Goal: Task Accomplishment & Management: Manage account settings

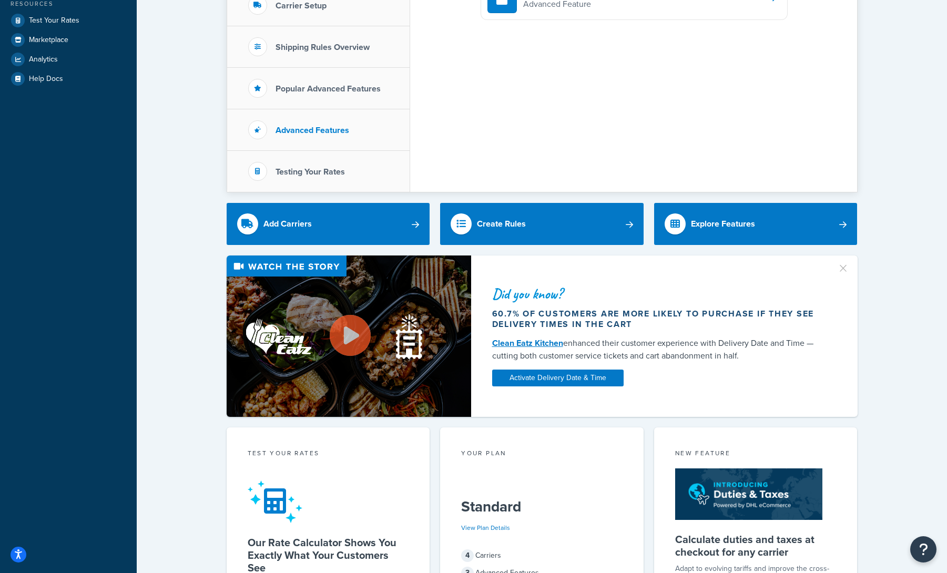
scroll to position [3, 0]
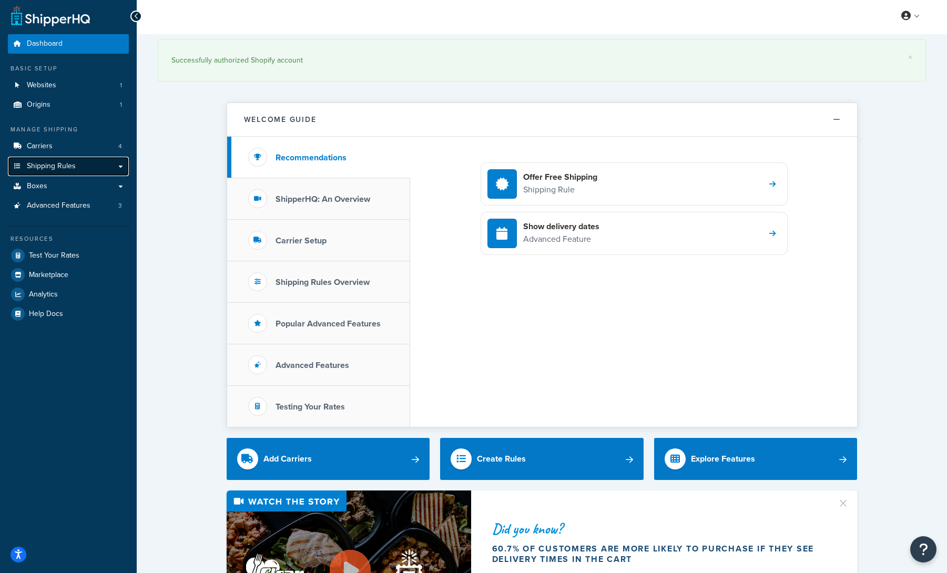
click at [93, 164] on link "Shipping Rules" at bounding box center [68, 166] width 121 height 19
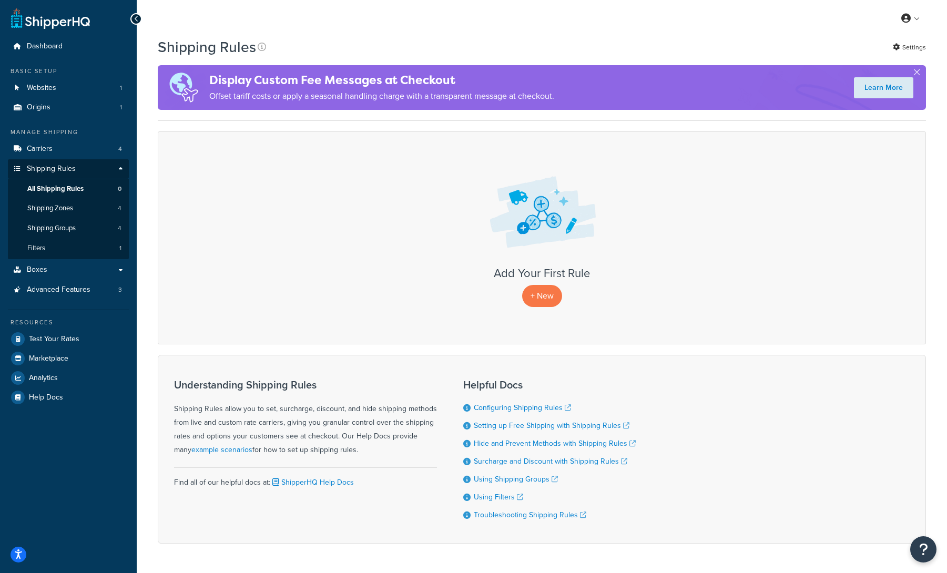
scroll to position [33, 0]
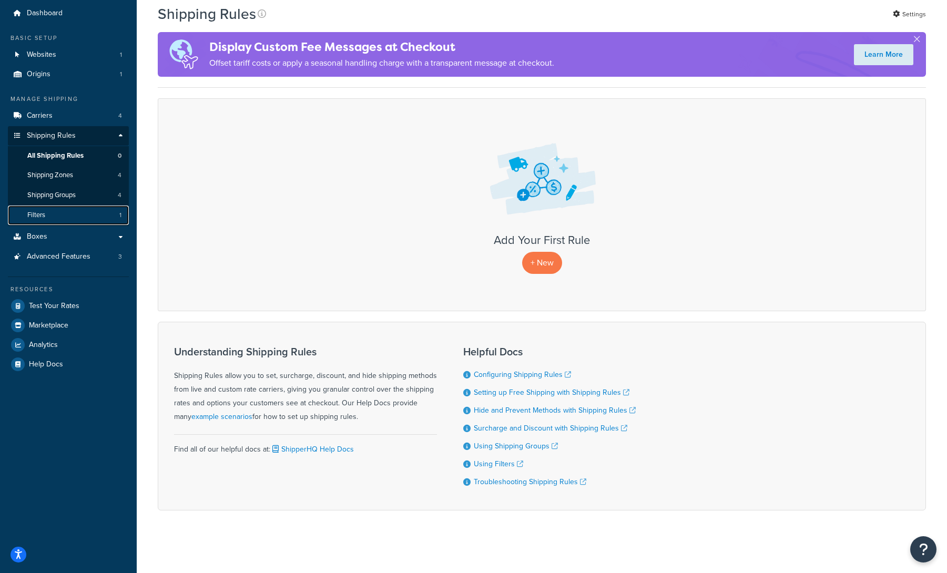
click at [109, 214] on link "Filters 1" at bounding box center [68, 215] width 121 height 19
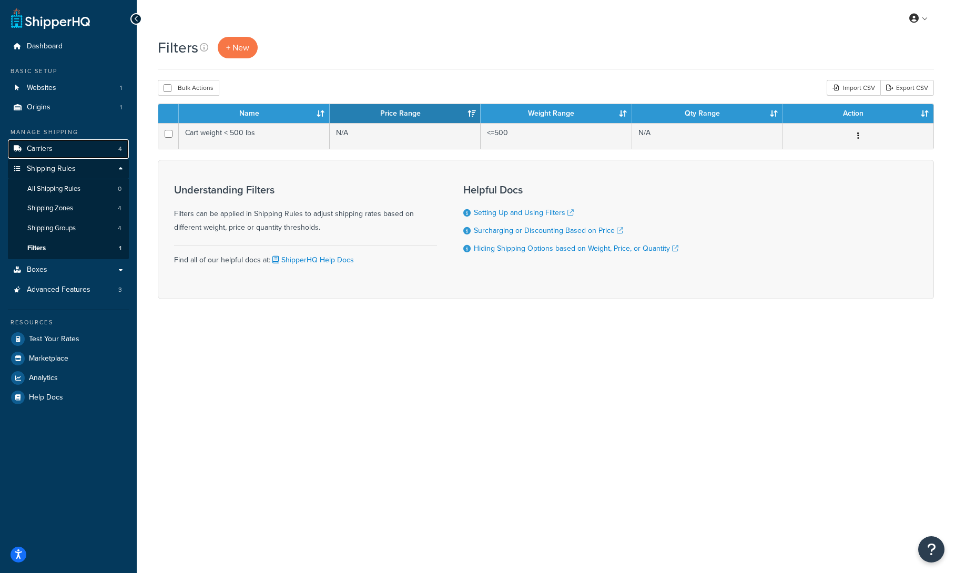
click at [65, 147] on link "Carriers 4" at bounding box center [68, 148] width 121 height 19
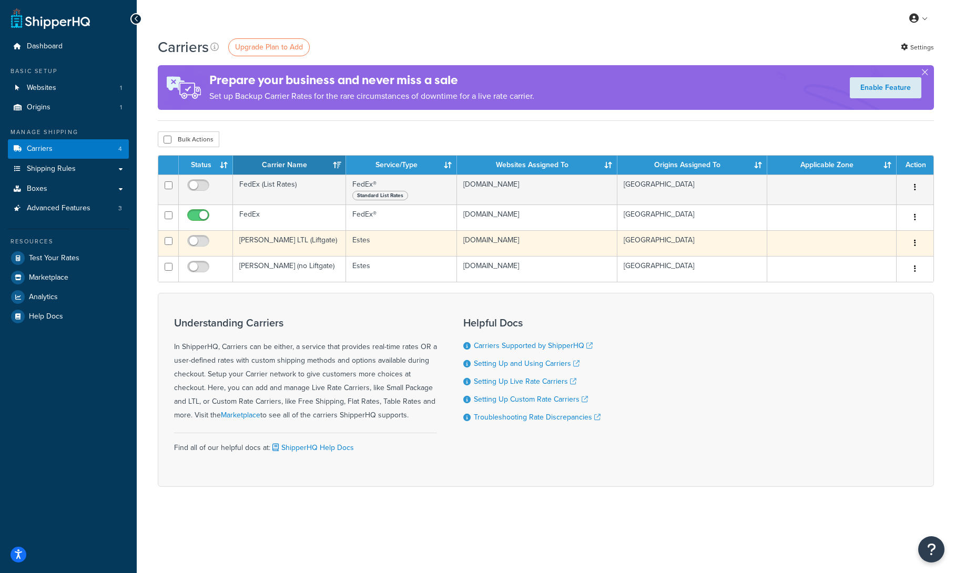
click at [915, 245] on icon "button" at bounding box center [915, 242] width 2 height 7
click at [878, 283] on link "Delete" at bounding box center [872, 287] width 83 height 22
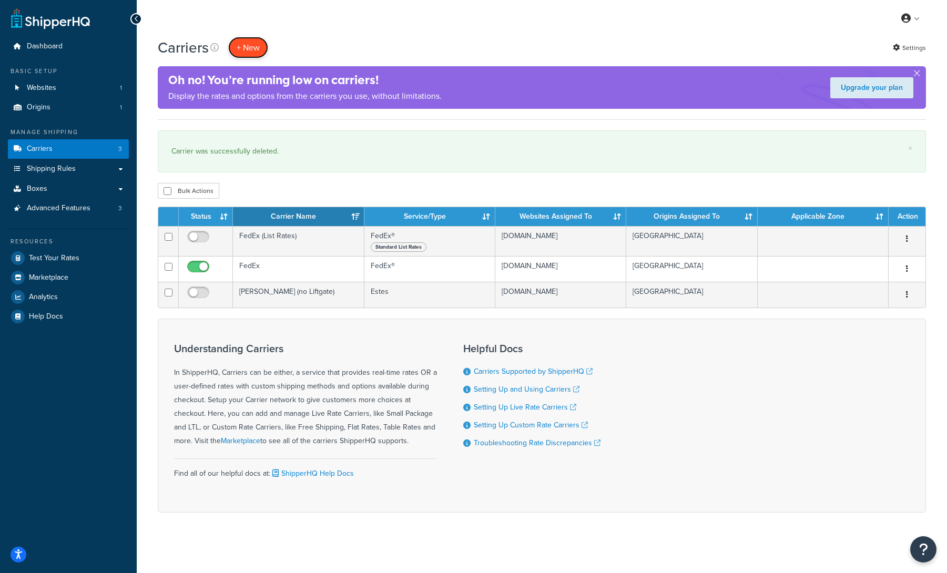
click at [244, 44] on button "+ New" at bounding box center [248, 48] width 40 height 22
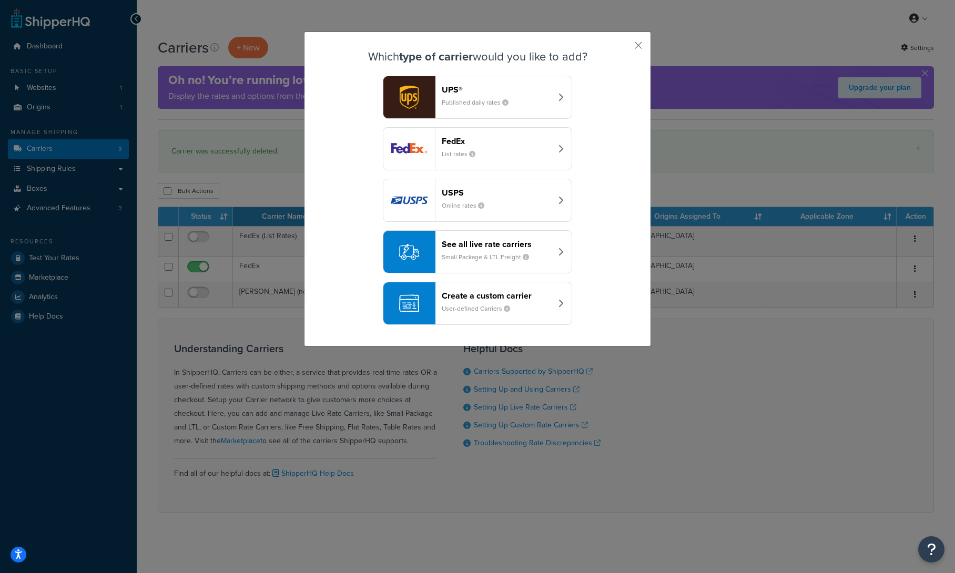
click at [534, 300] on header "Create a custom carrier" at bounding box center [497, 296] width 110 height 10
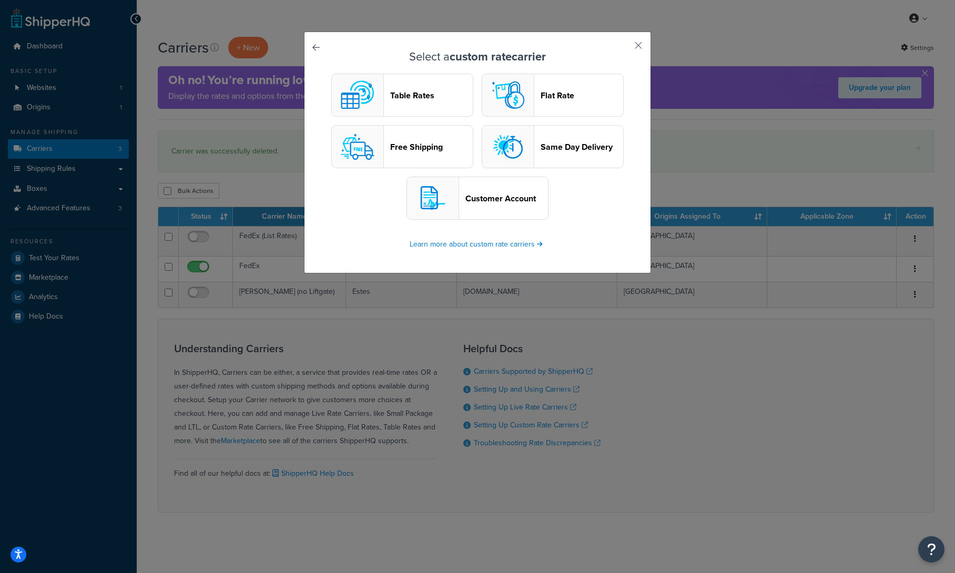
click at [523, 201] on header "Customer Account" at bounding box center [507, 199] width 83 height 10
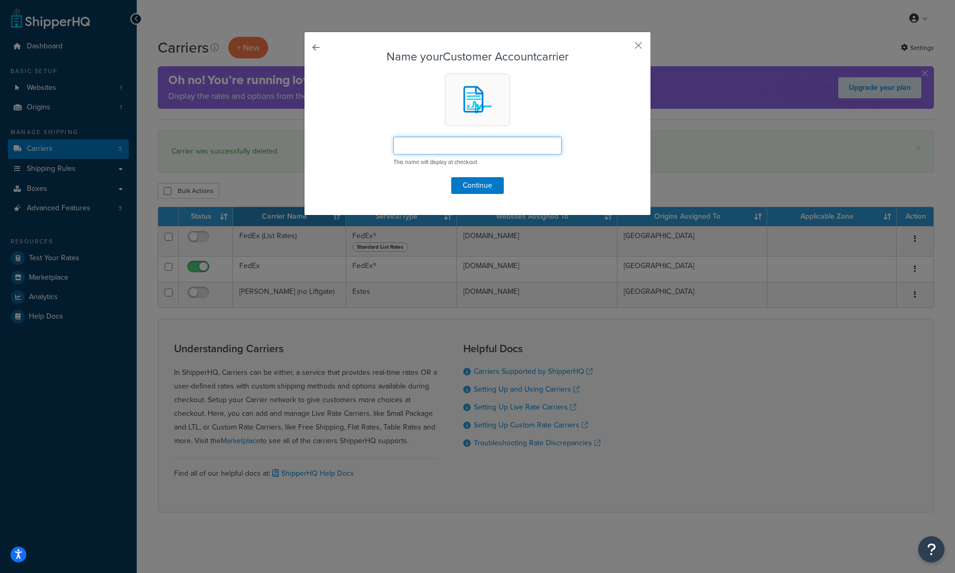
click at [492, 144] on input "text" at bounding box center [478, 146] width 168 height 18
type input "ff"
click at [490, 184] on button "Continue" at bounding box center [477, 185] width 53 height 17
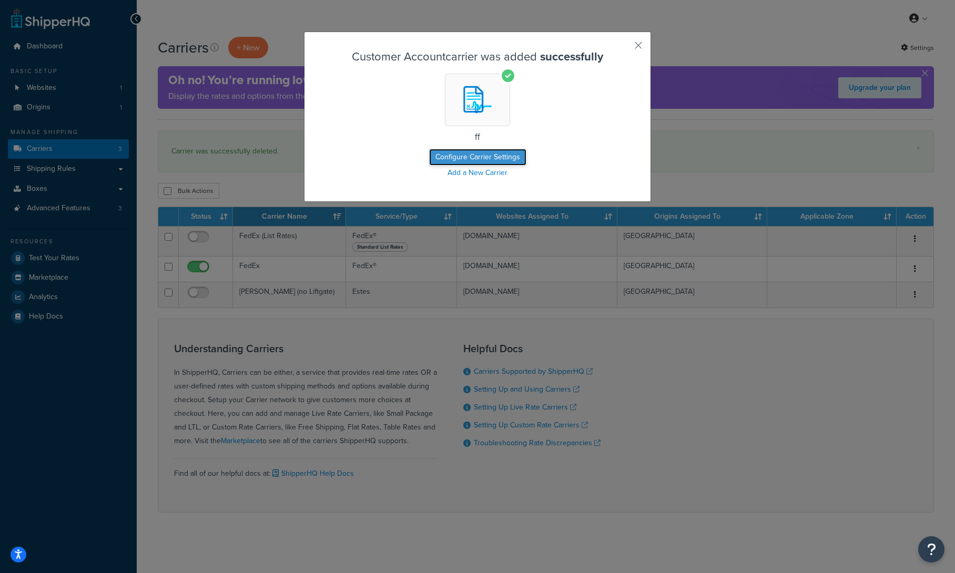
click at [507, 154] on button "Configure Carrier Settings" at bounding box center [477, 157] width 97 height 17
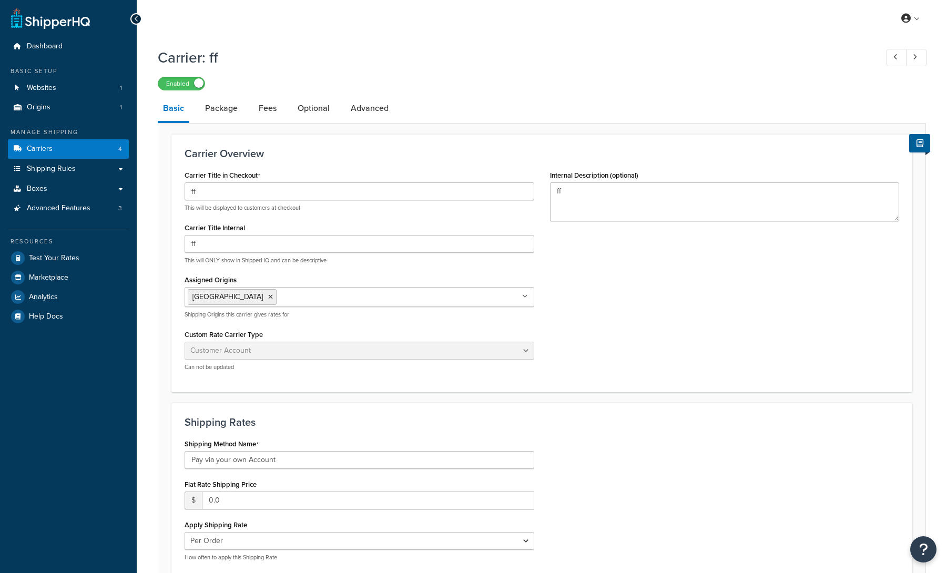
select select "customerAccount"
click at [264, 109] on link "Fees" at bounding box center [268, 108] width 28 height 25
select select "AFTER"
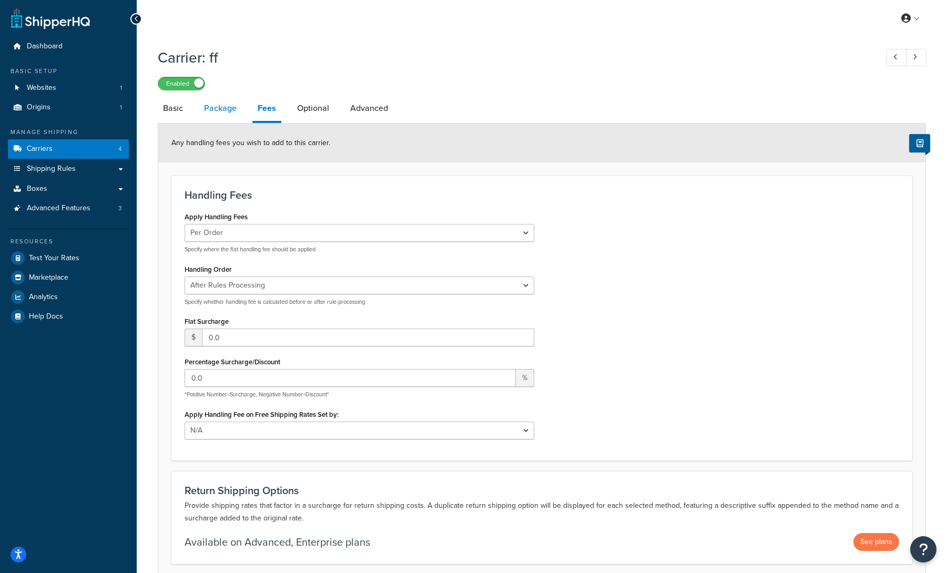
click at [226, 114] on link "Package" at bounding box center [220, 108] width 43 height 25
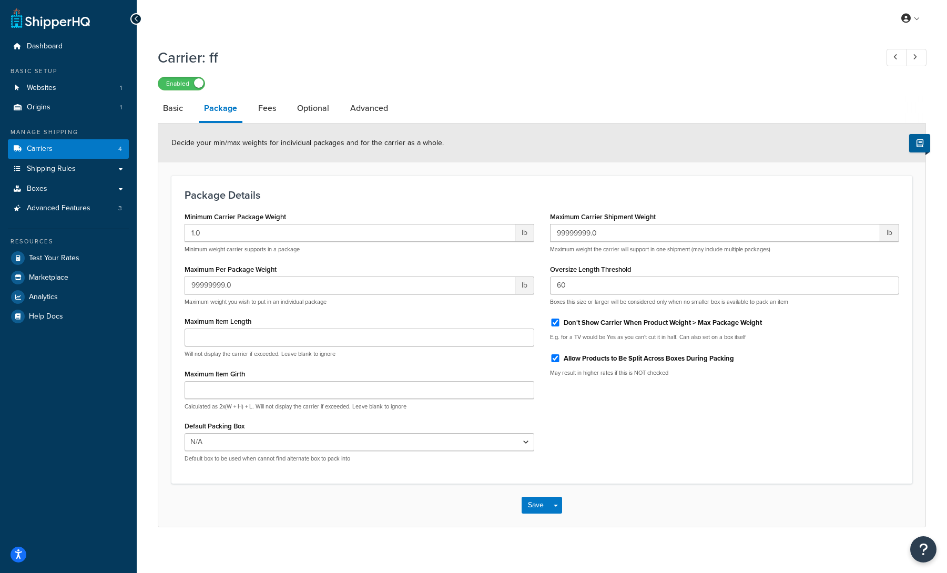
click at [562, 507] on div "Save Save Dropdown Save and Edit" at bounding box center [542, 505] width 768 height 43
click at [559, 507] on button "Save Dropdown" at bounding box center [556, 505] width 13 height 17
click at [608, 492] on div "Save Save Dropdown Save and Edit" at bounding box center [542, 505] width 768 height 43
click at [88, 149] on link "Carriers 4" at bounding box center [68, 148] width 121 height 19
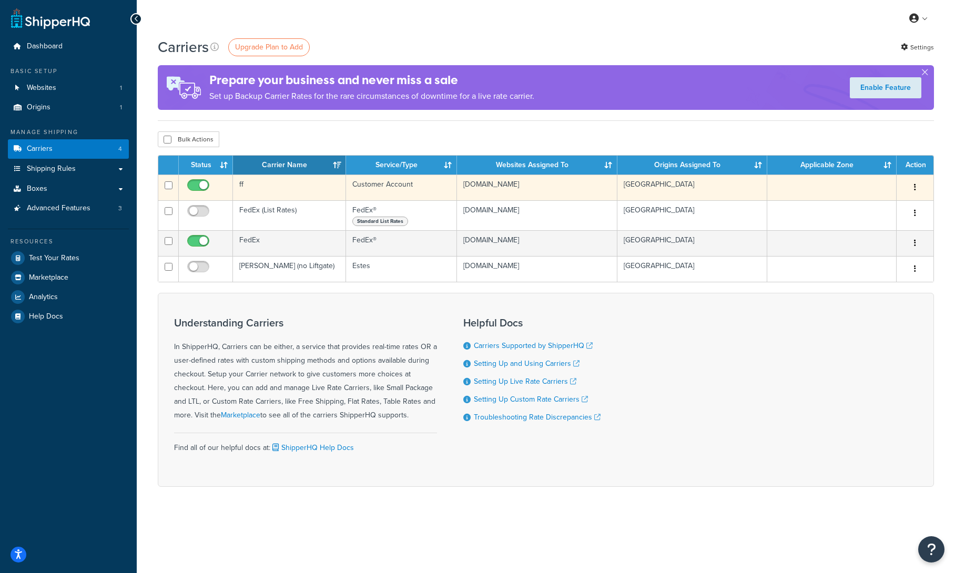
click at [913, 185] on button "button" at bounding box center [915, 187] width 15 height 17
click at [883, 229] on link "Delete" at bounding box center [872, 231] width 83 height 22
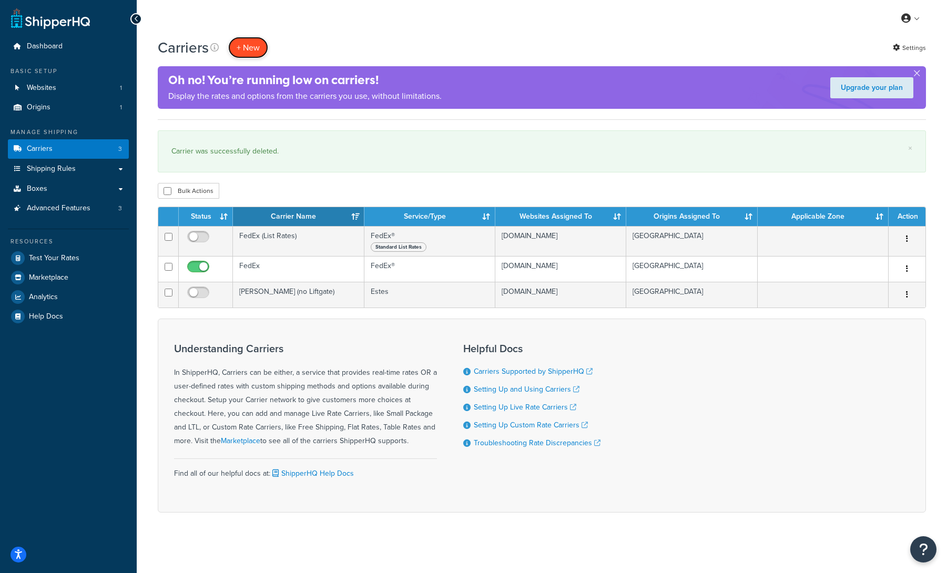
click at [250, 48] on button "+ New" at bounding box center [248, 48] width 40 height 22
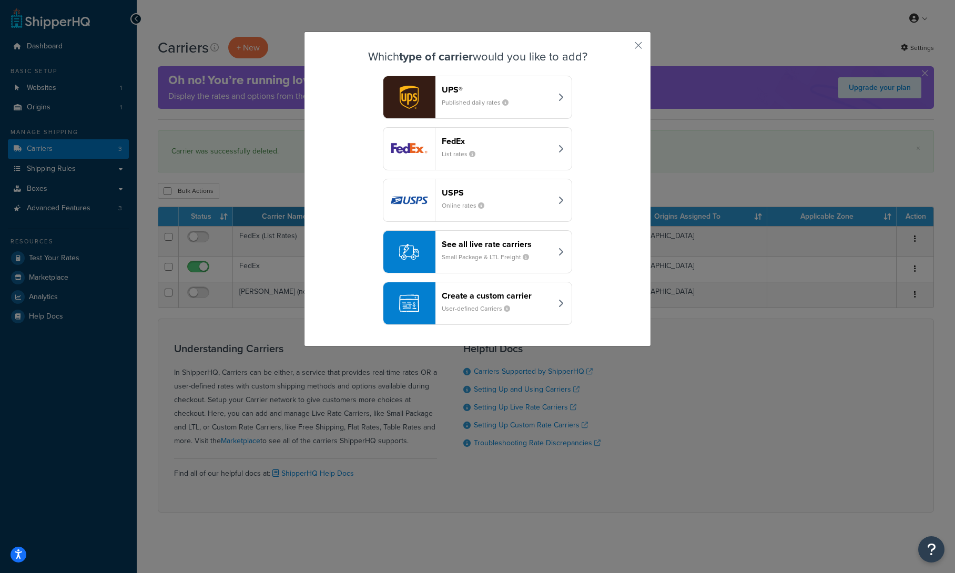
click at [540, 242] on header "See all live rate carriers" at bounding box center [497, 244] width 110 height 10
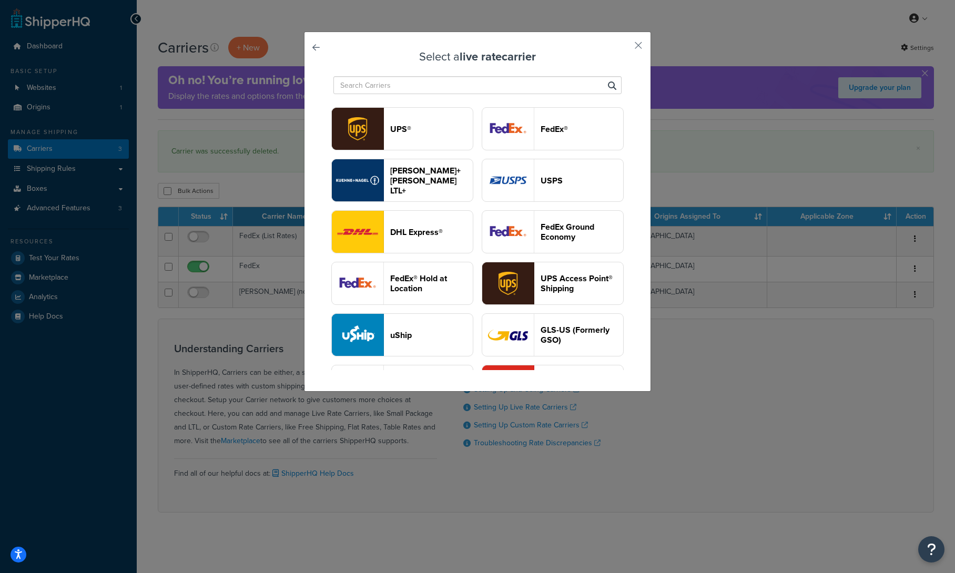
click at [474, 86] on input "text" at bounding box center [478, 85] width 288 height 18
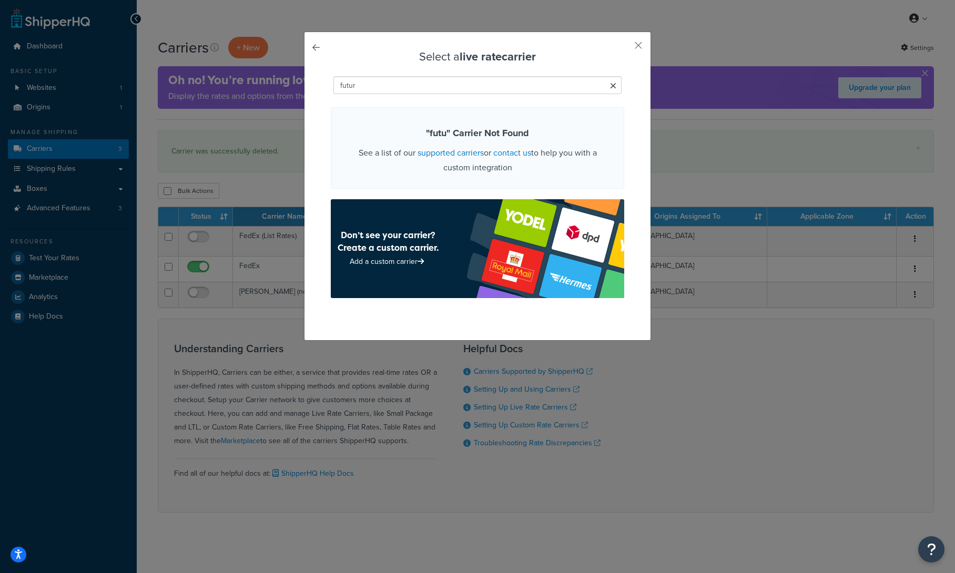
type input "future"
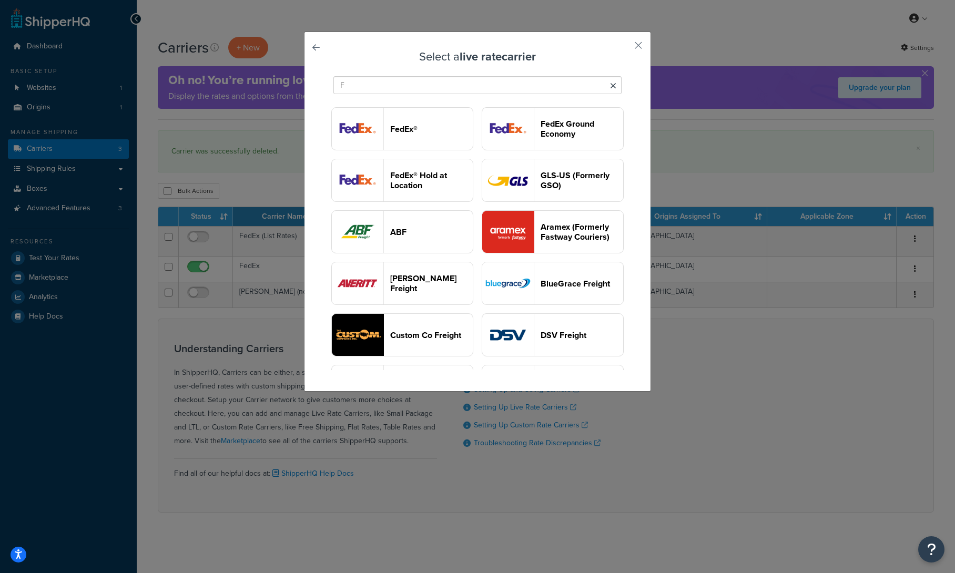
type input "FF"
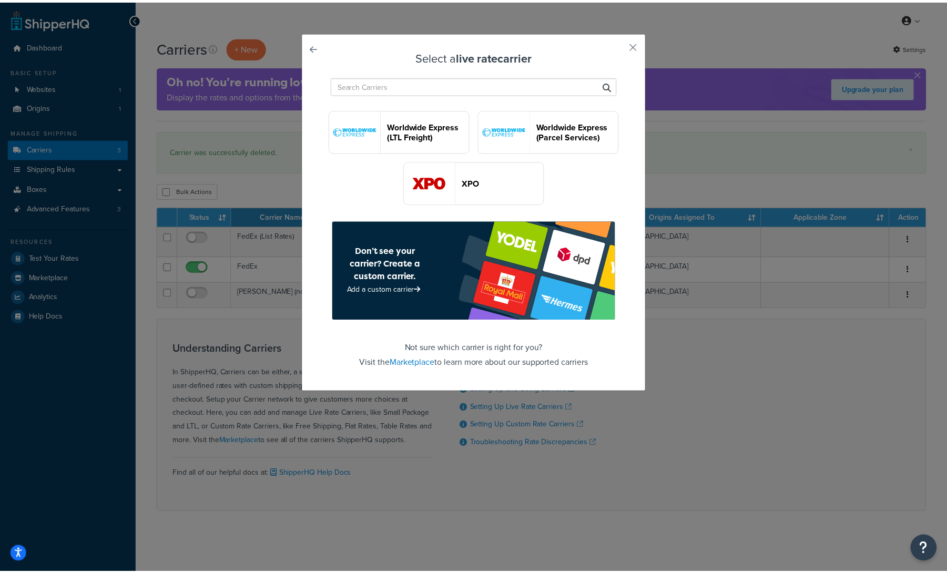
scroll to position [2909, 0]
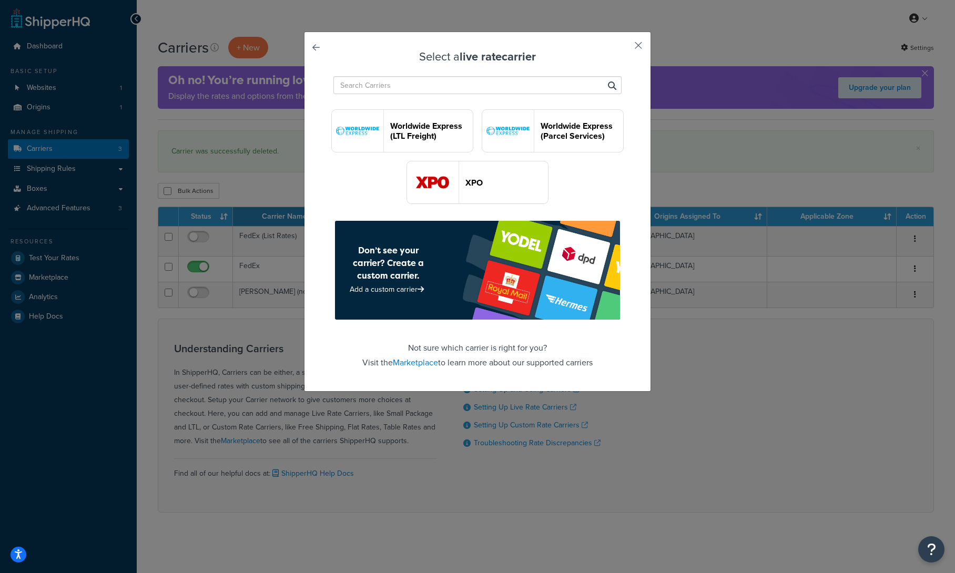
click at [624, 48] on button "button" at bounding box center [623, 49] width 3 height 3
